Goal: Task Accomplishment & Management: Use online tool/utility

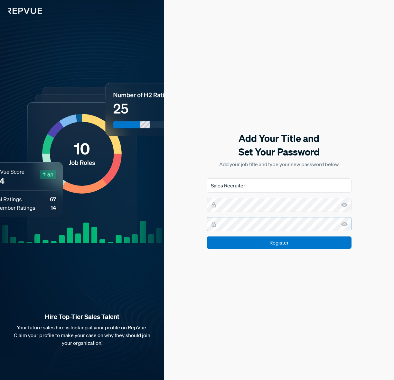
click at [207, 236] on input "Register" at bounding box center [279, 242] width 145 height 12
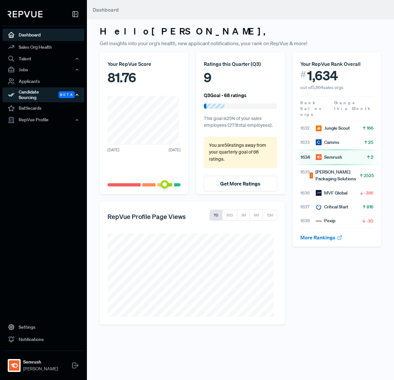
click at [35, 93] on div "Candidate Sourcing Beta" at bounding box center [44, 94] width 82 height 15
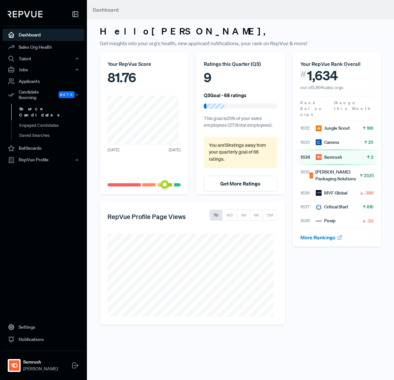
click at [41, 106] on link "Source Candidates" at bounding box center [52, 112] width 82 height 16
